Goal: Obtain resource: Obtain resource

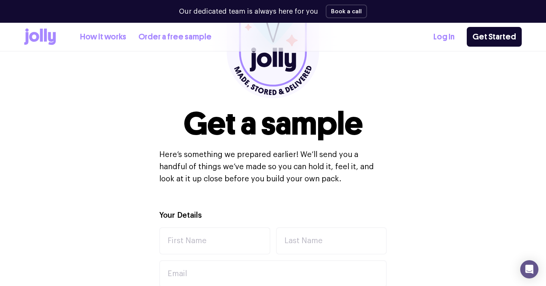
scroll to position [41, 0]
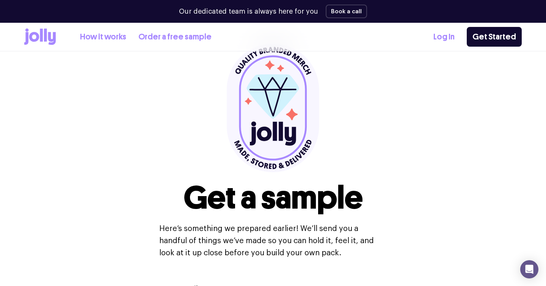
click at [102, 37] on link "How it works" at bounding box center [103, 37] width 46 height 13
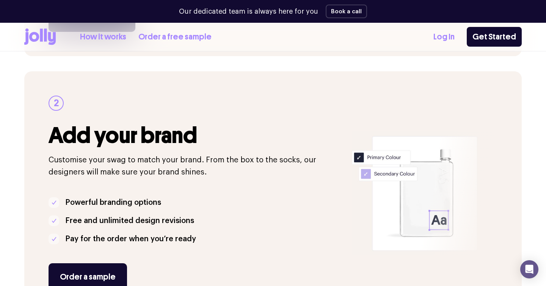
scroll to position [330, 0]
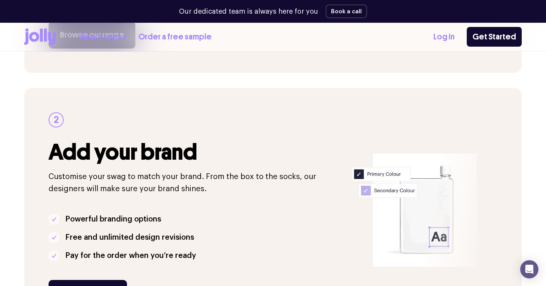
click at [170, 37] on link "Order a free sample" at bounding box center [174, 37] width 73 height 13
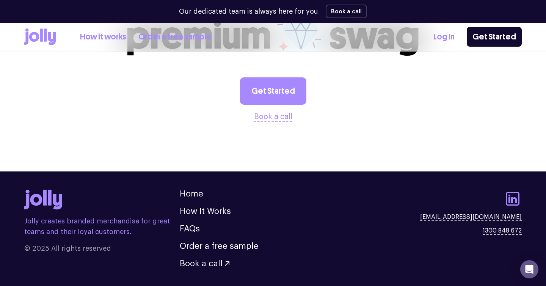
scroll to position [908, 0]
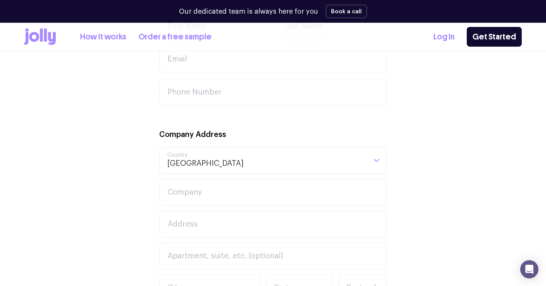
scroll to position [41, 0]
